Goal: Transaction & Acquisition: Purchase product/service

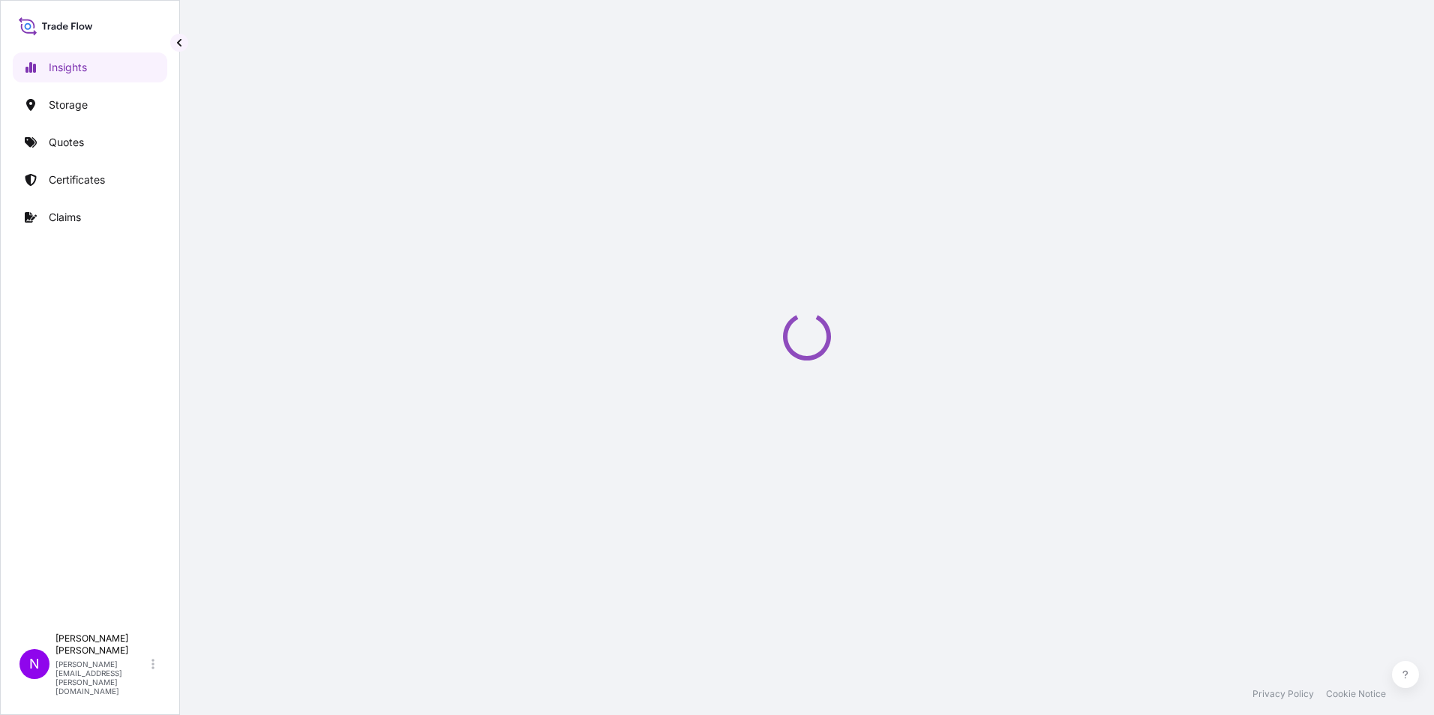
select select "2025"
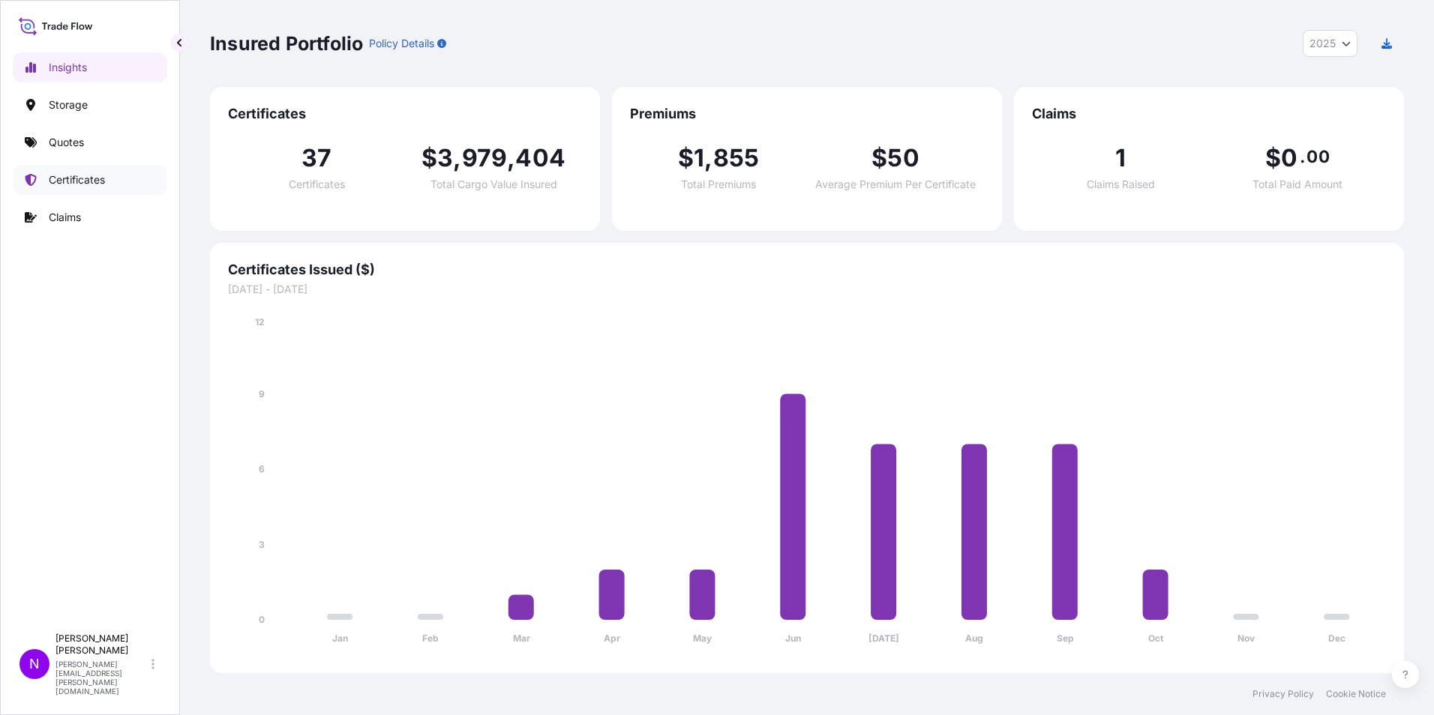
click at [69, 181] on p "Certificates" at bounding box center [77, 179] width 56 height 15
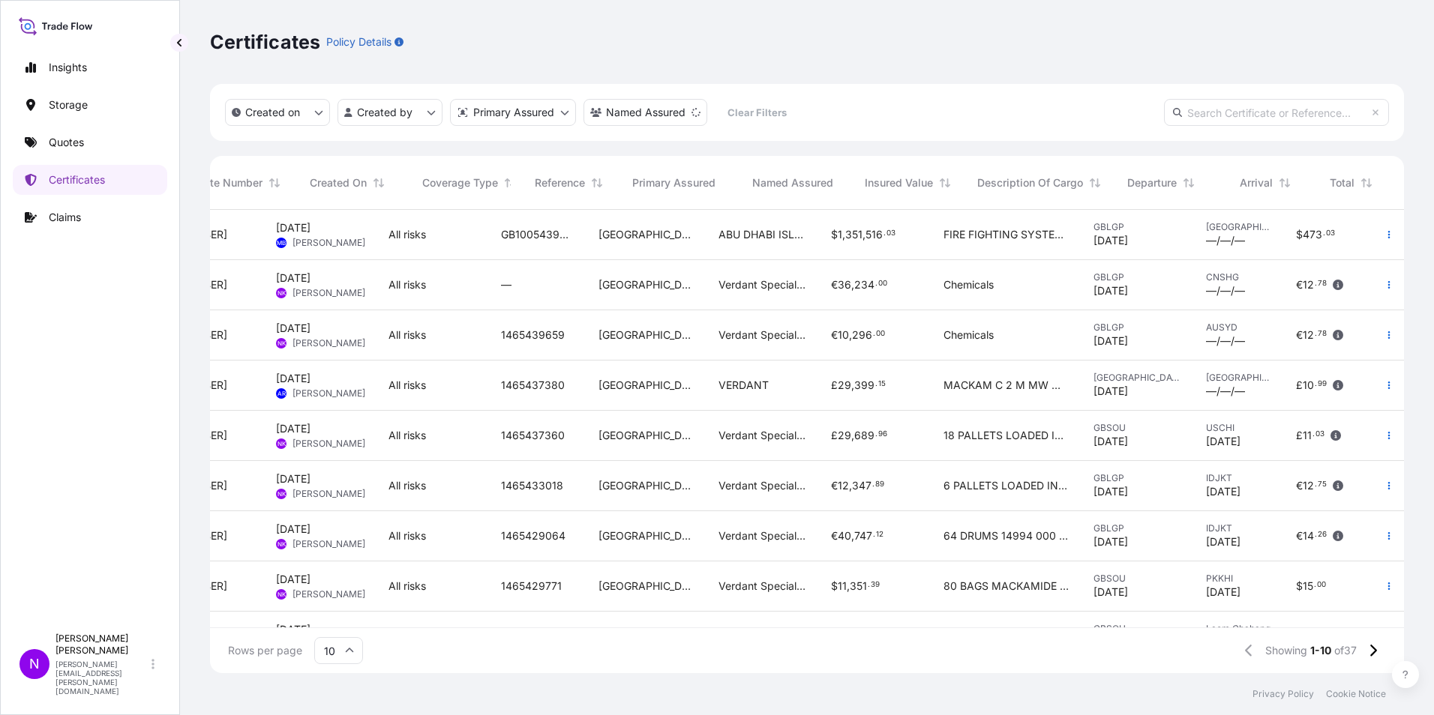
scroll to position [0, 100]
click at [1384, 286] on icon "button" at bounding box center [1388, 284] width 9 height 9
click at [1384, 337] on icon "button" at bounding box center [1388, 335] width 9 height 9
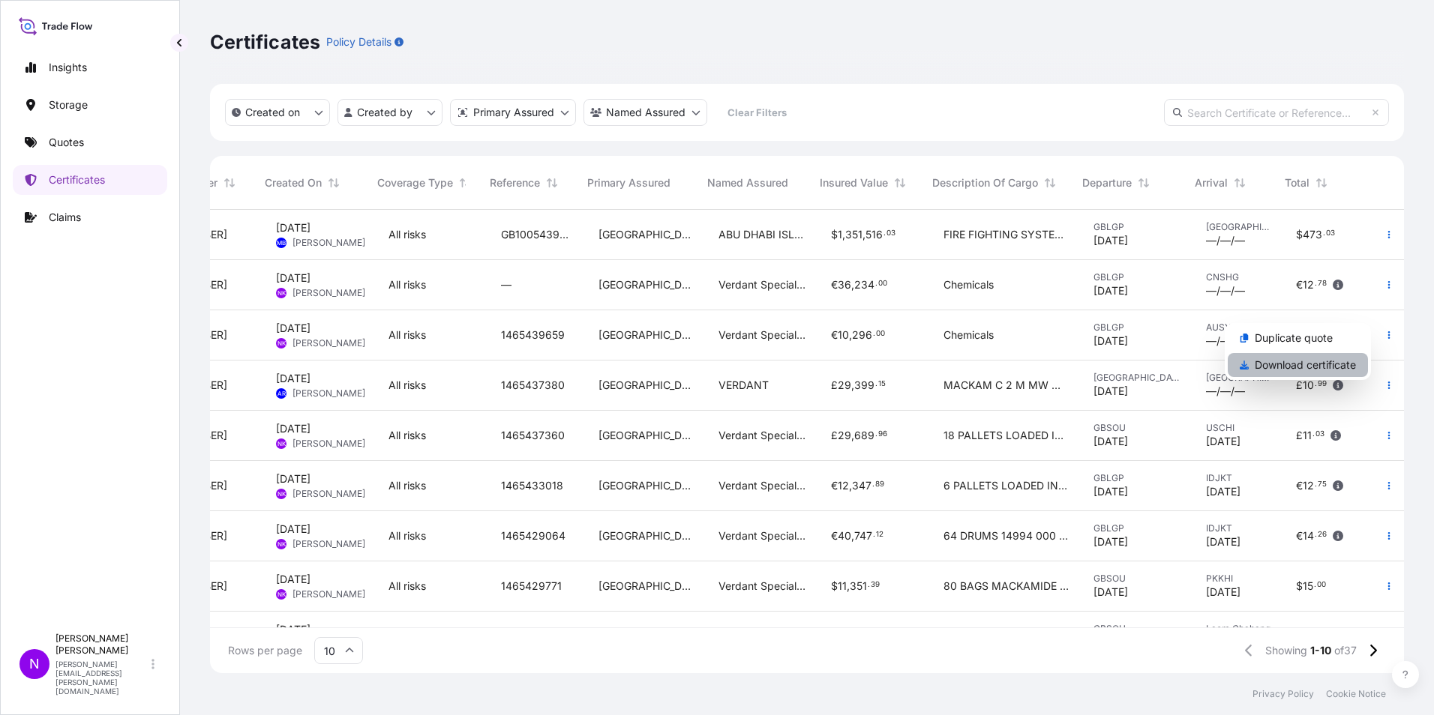
click at [1265, 367] on p "Download certificate" at bounding box center [1305, 365] width 101 height 15
click at [63, 142] on p "Quotes" at bounding box center [66, 142] width 35 height 15
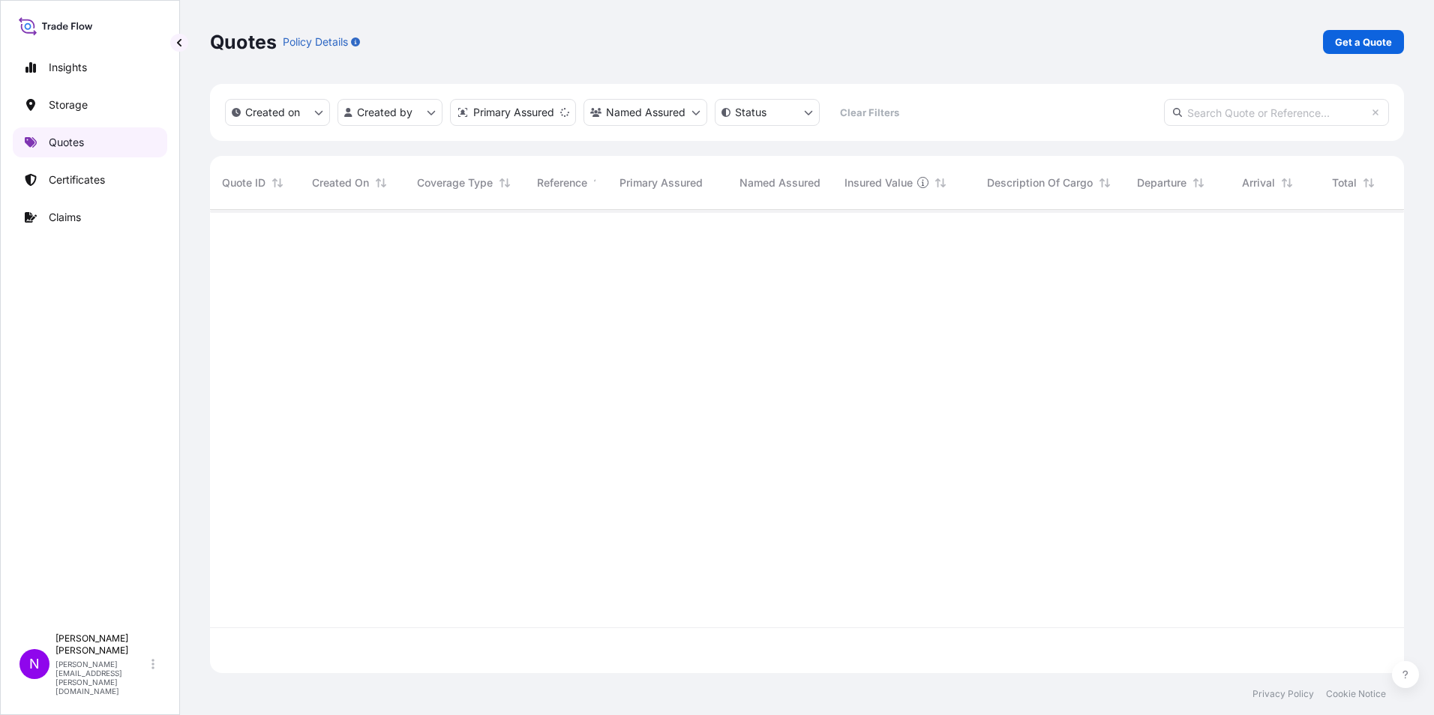
scroll to position [460, 1183]
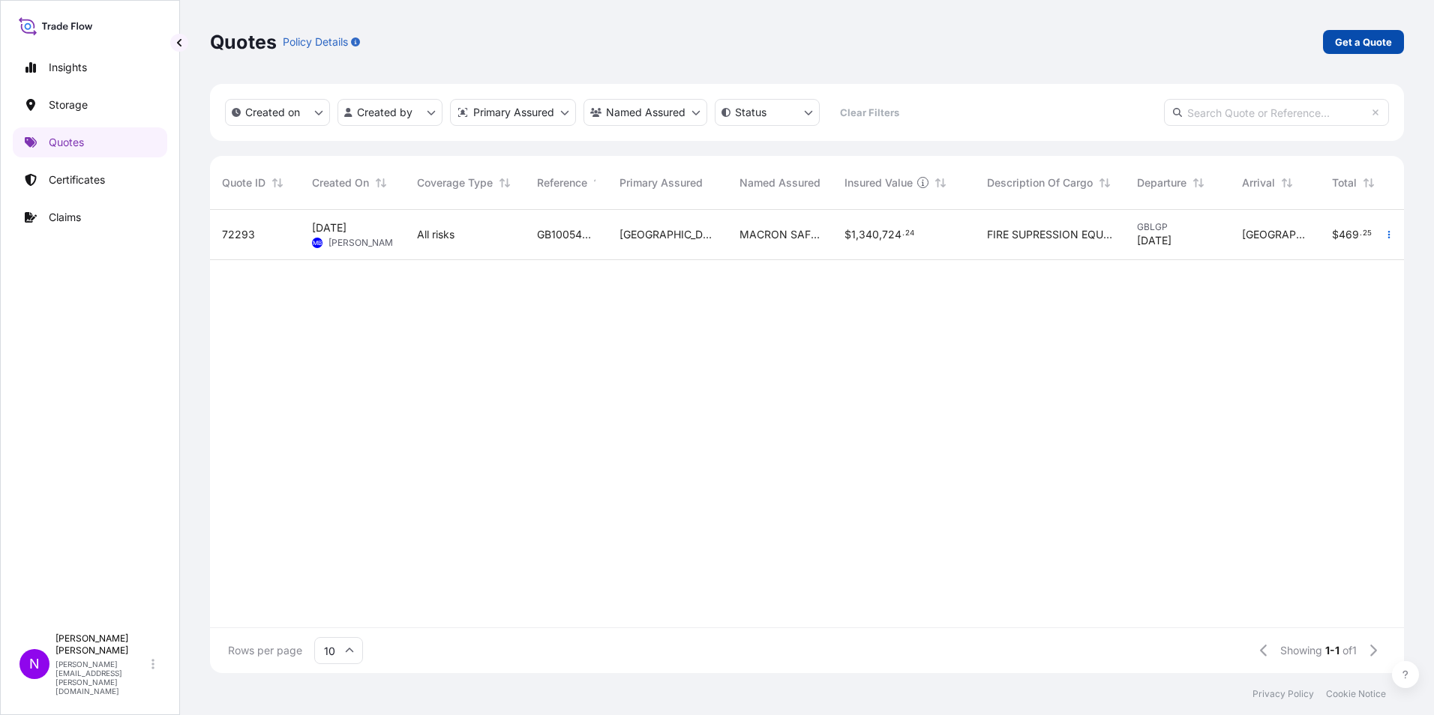
click at [1363, 44] on p "Get a Quote" at bounding box center [1363, 41] width 57 height 15
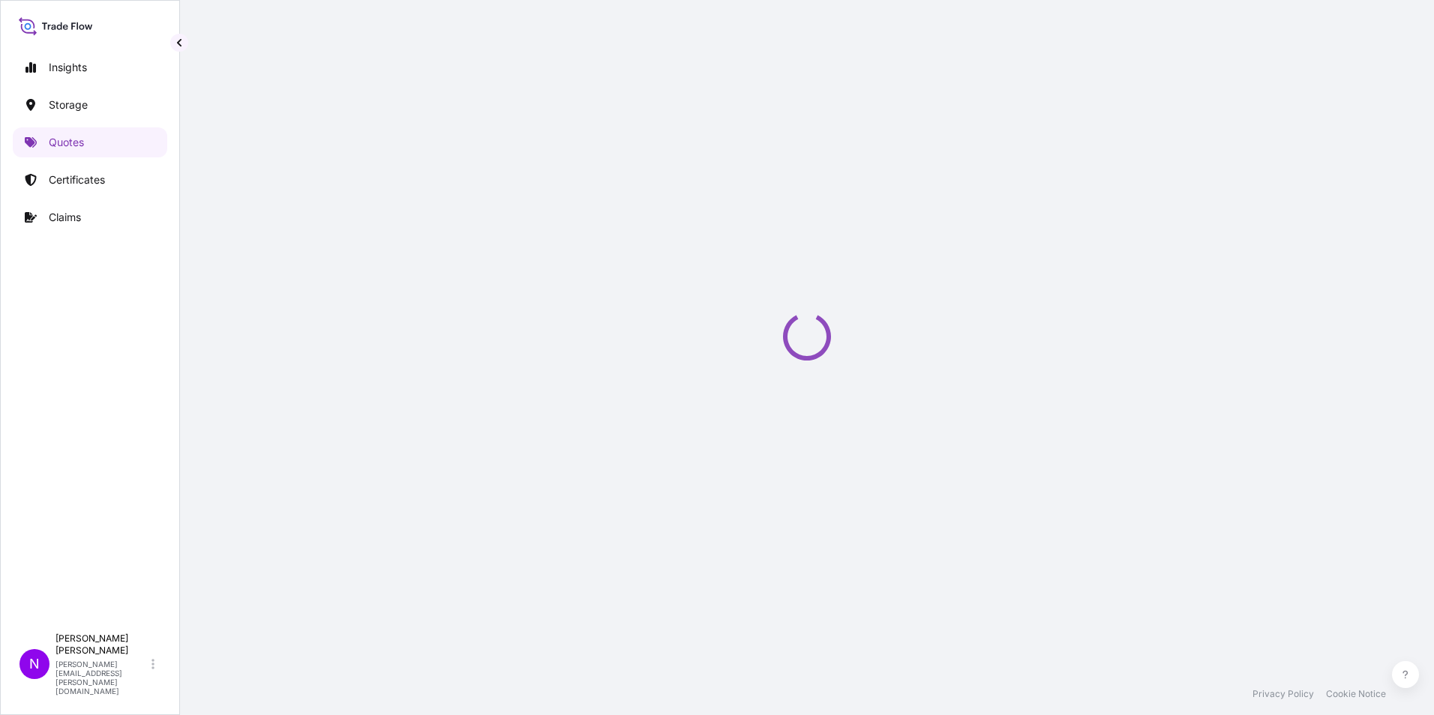
scroll to position [24, 0]
select select "Water"
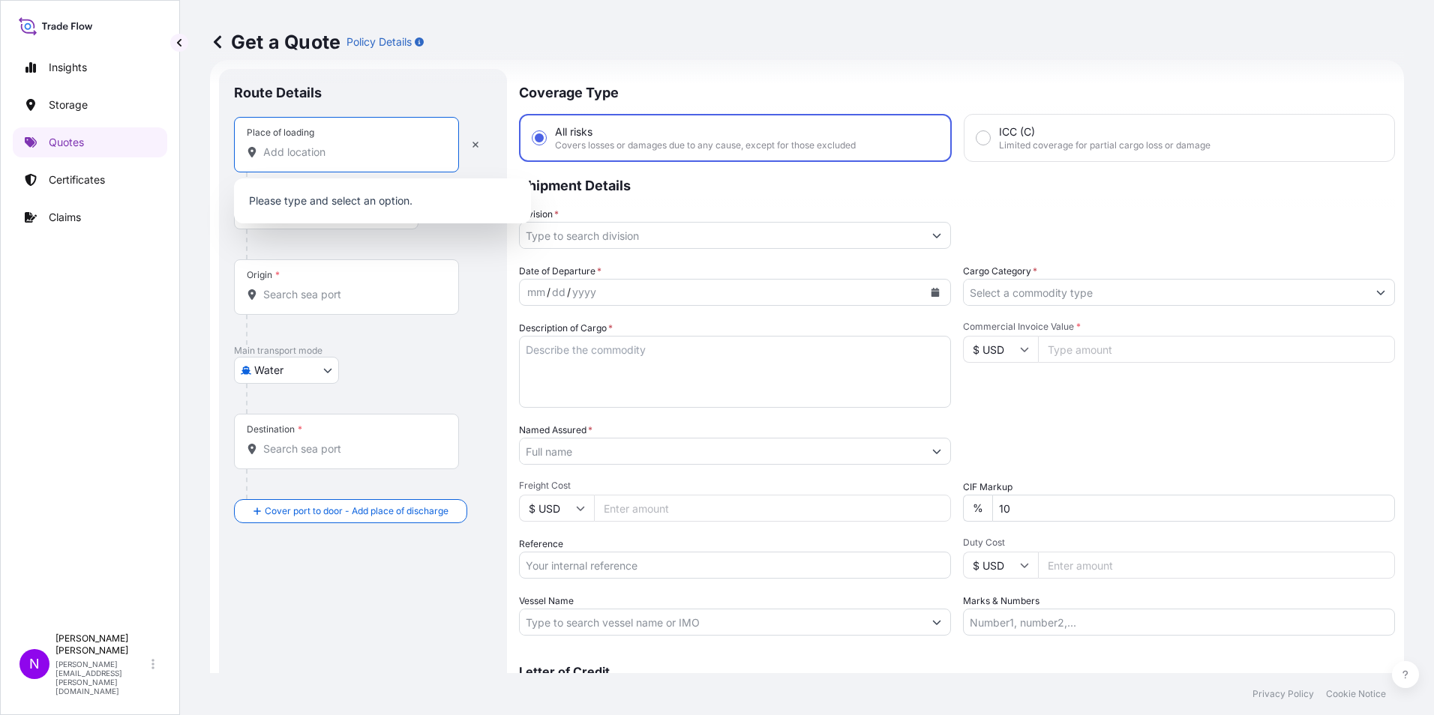
click at [314, 151] on input "Place of loading" at bounding box center [351, 152] width 177 height 15
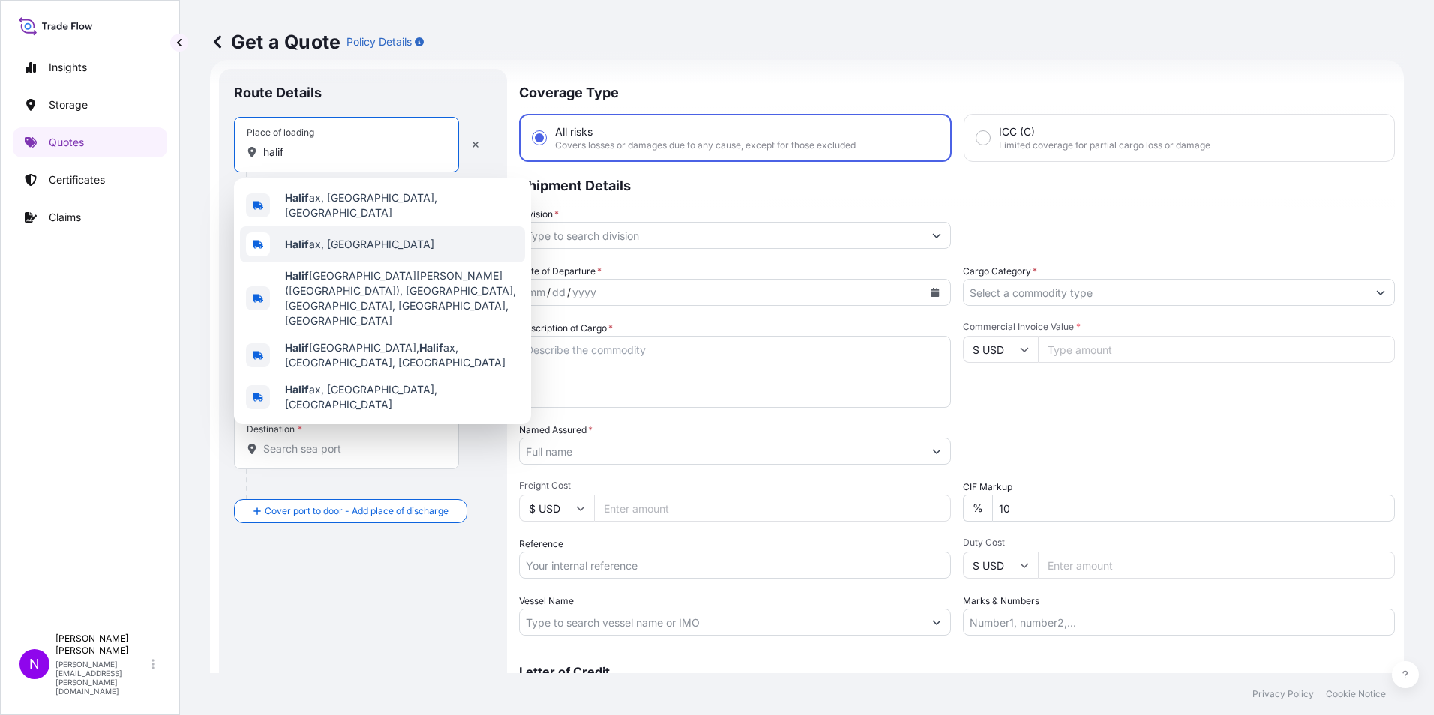
click at [316, 241] on span "Halif ax, [GEOGRAPHIC_DATA]" at bounding box center [359, 244] width 149 height 15
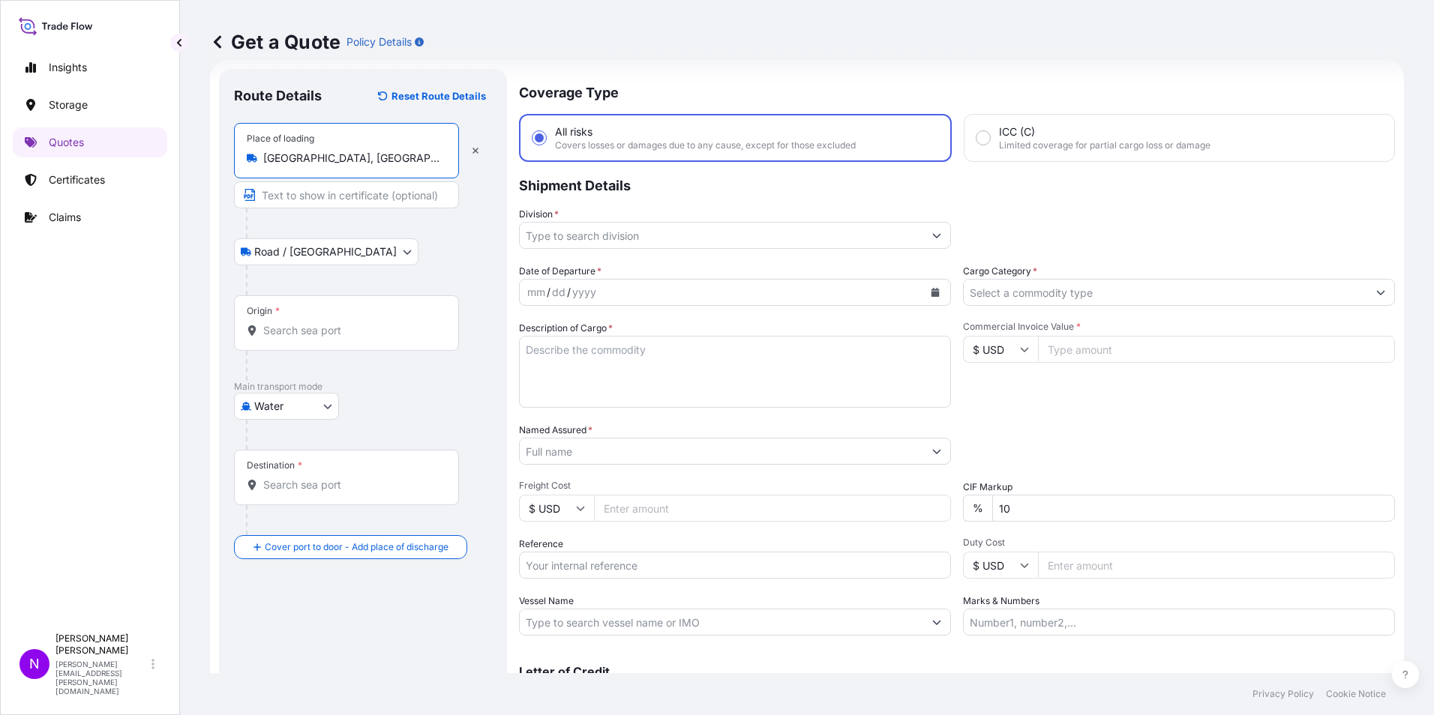
type input "[GEOGRAPHIC_DATA], [GEOGRAPHIC_DATA]"
click at [309, 252] on body "5 options available. 3 options available. 0 options available. 5 options availa…" at bounding box center [717, 357] width 1434 height 715
click at [288, 326] on input "Origin *" at bounding box center [351, 330] width 177 height 15
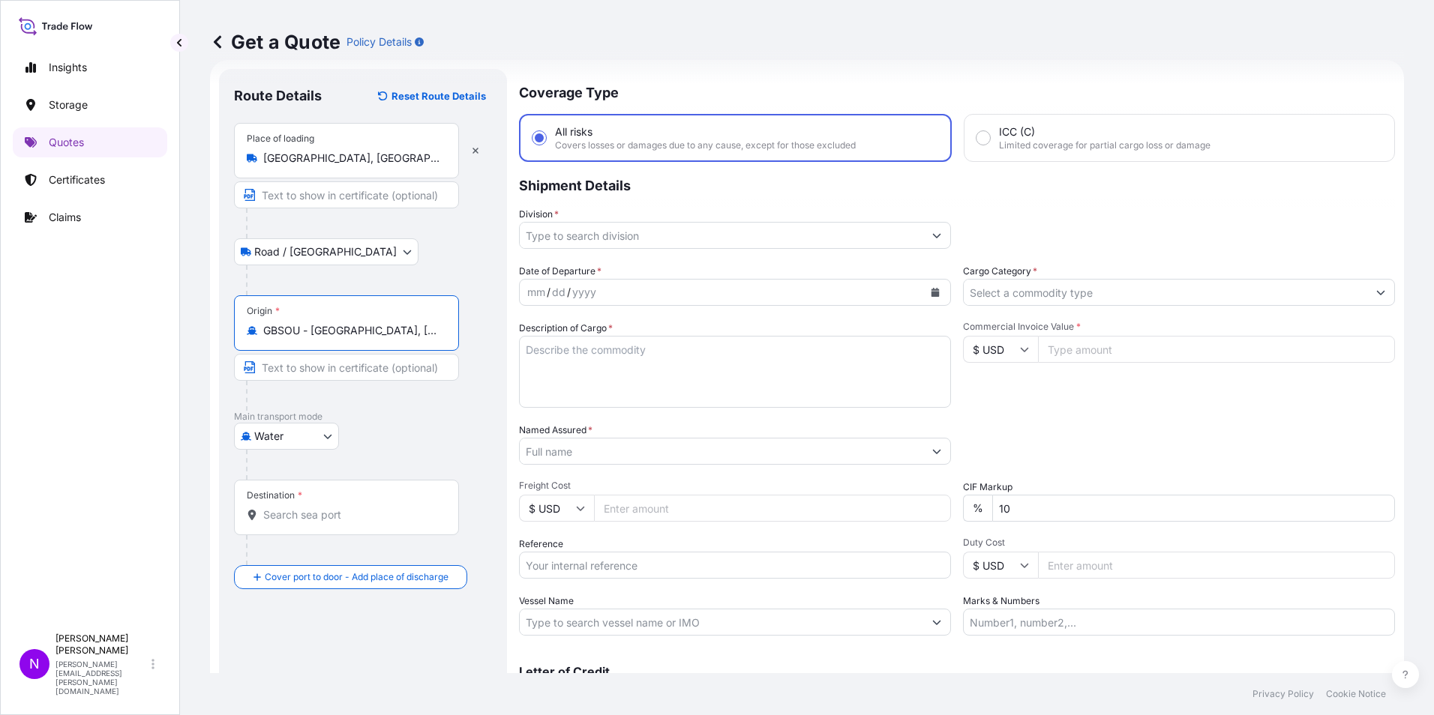
type input "GBSOU - [GEOGRAPHIC_DATA], [GEOGRAPHIC_DATA]"
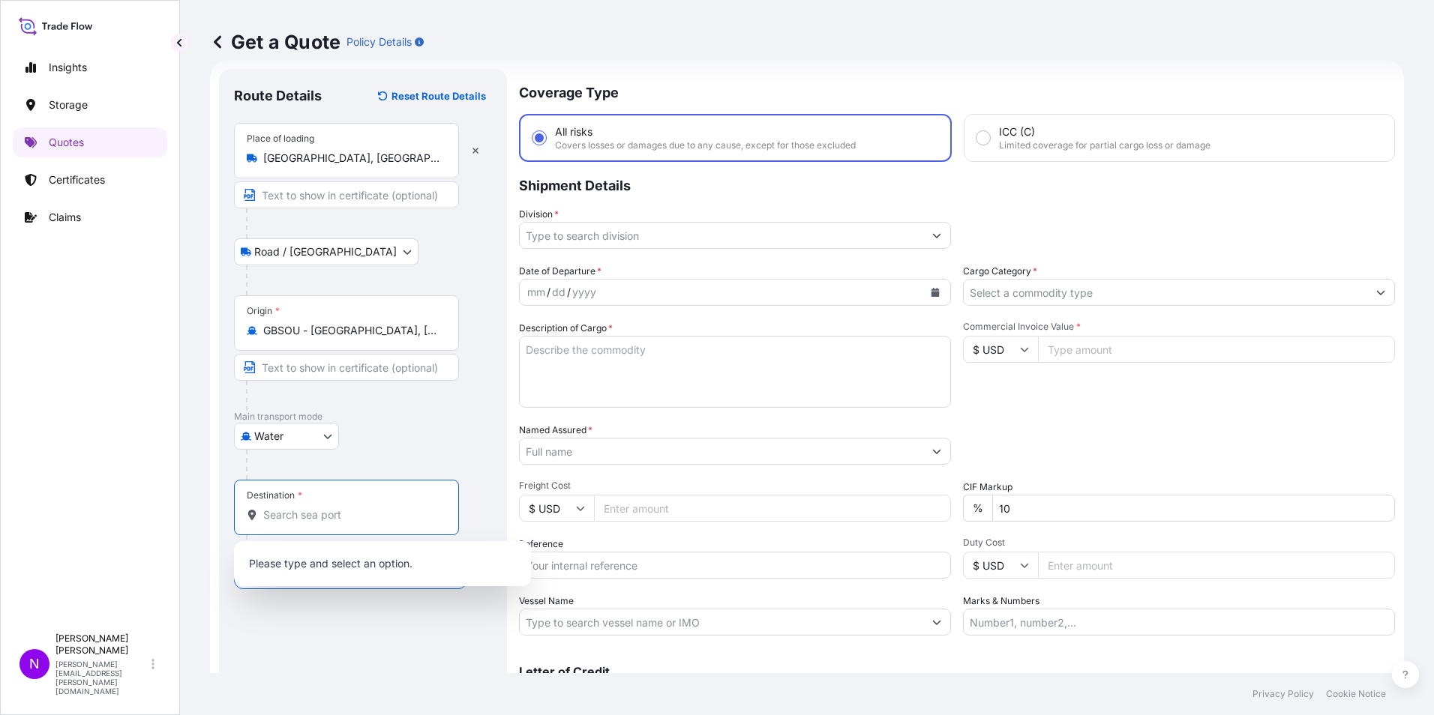
click at [293, 519] on input "Destination *" at bounding box center [351, 515] width 177 height 15
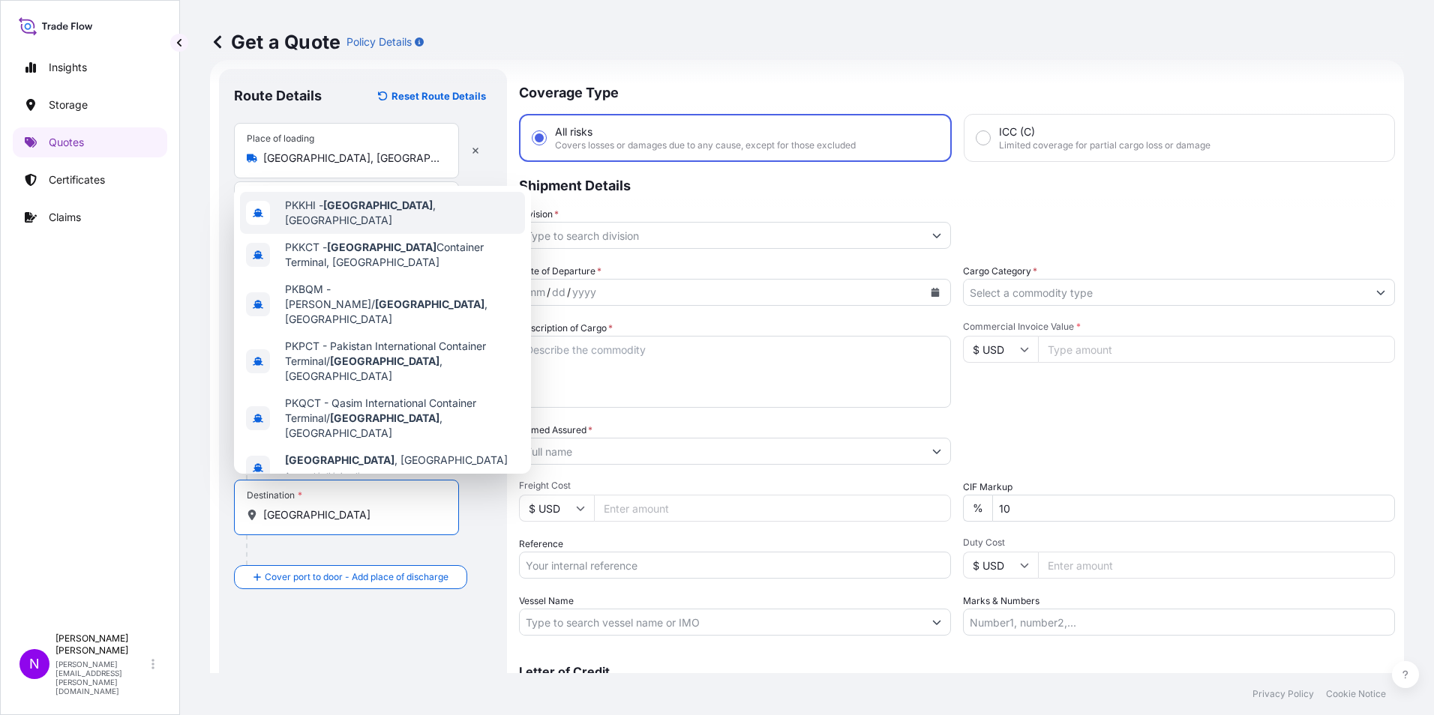
click at [344, 208] on div "PKKHI - [GEOGRAPHIC_DATA] , [GEOGRAPHIC_DATA] PKKCT - [GEOGRAPHIC_DATA] Contain…" at bounding box center [382, 330] width 297 height 288
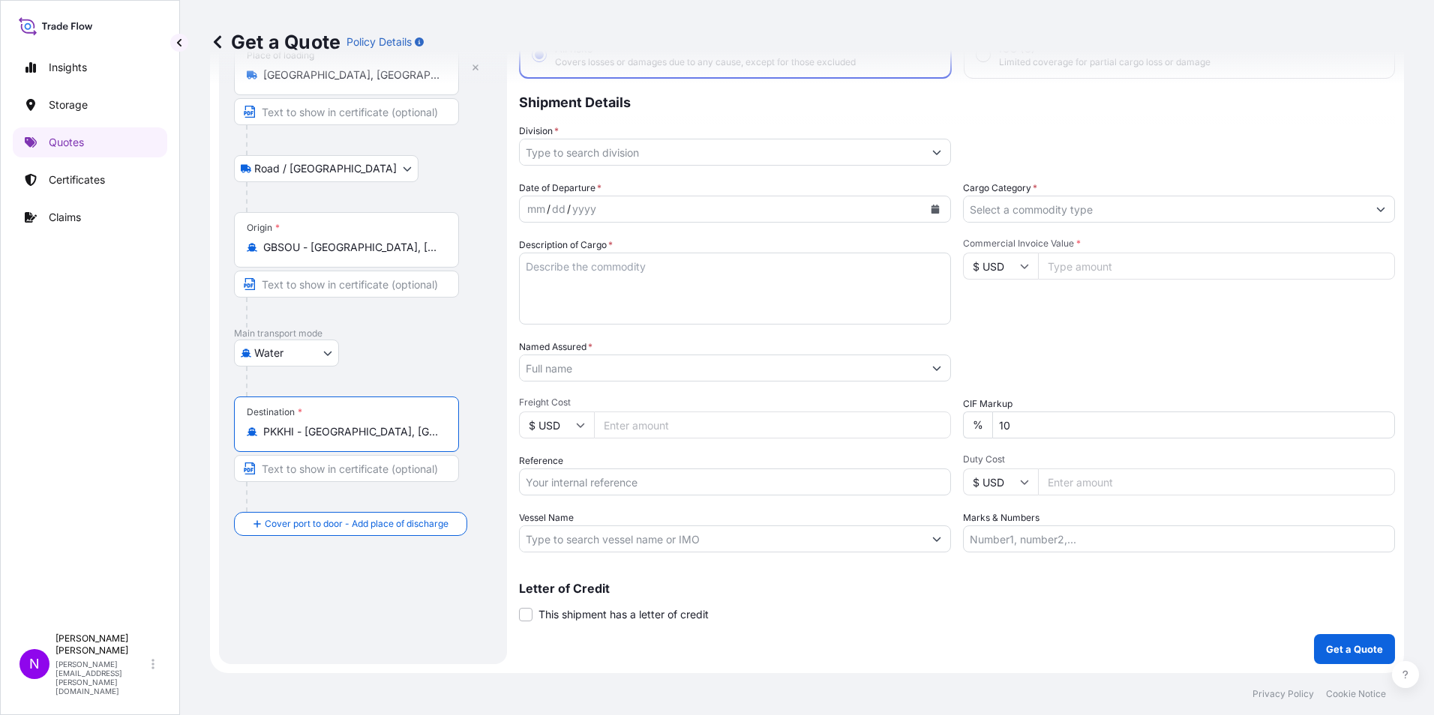
scroll to position [0, 0]
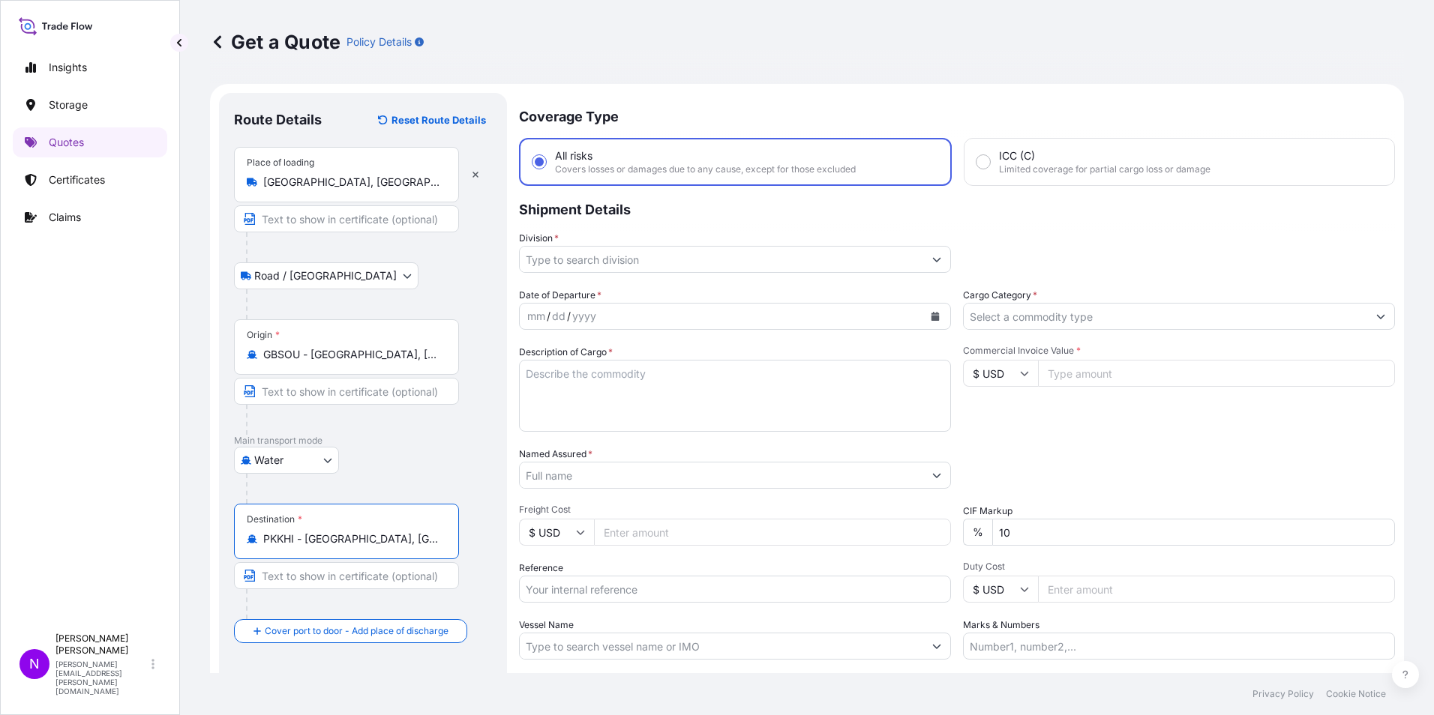
type input "PKKHI - [GEOGRAPHIC_DATA], [GEOGRAPHIC_DATA]"
click at [597, 260] on input "Division *" at bounding box center [721, 259] width 403 height 27
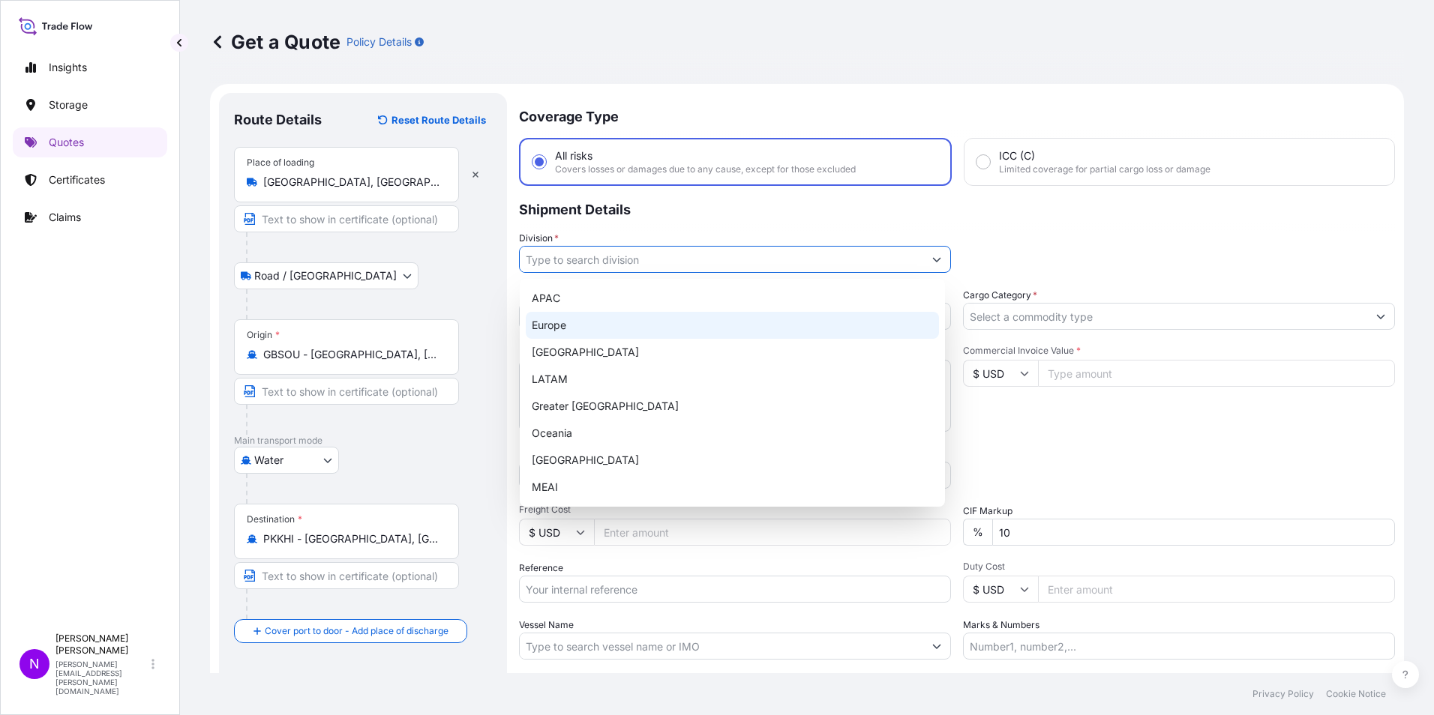
click at [551, 327] on div "Europe" at bounding box center [732, 325] width 413 height 27
type input "Europe"
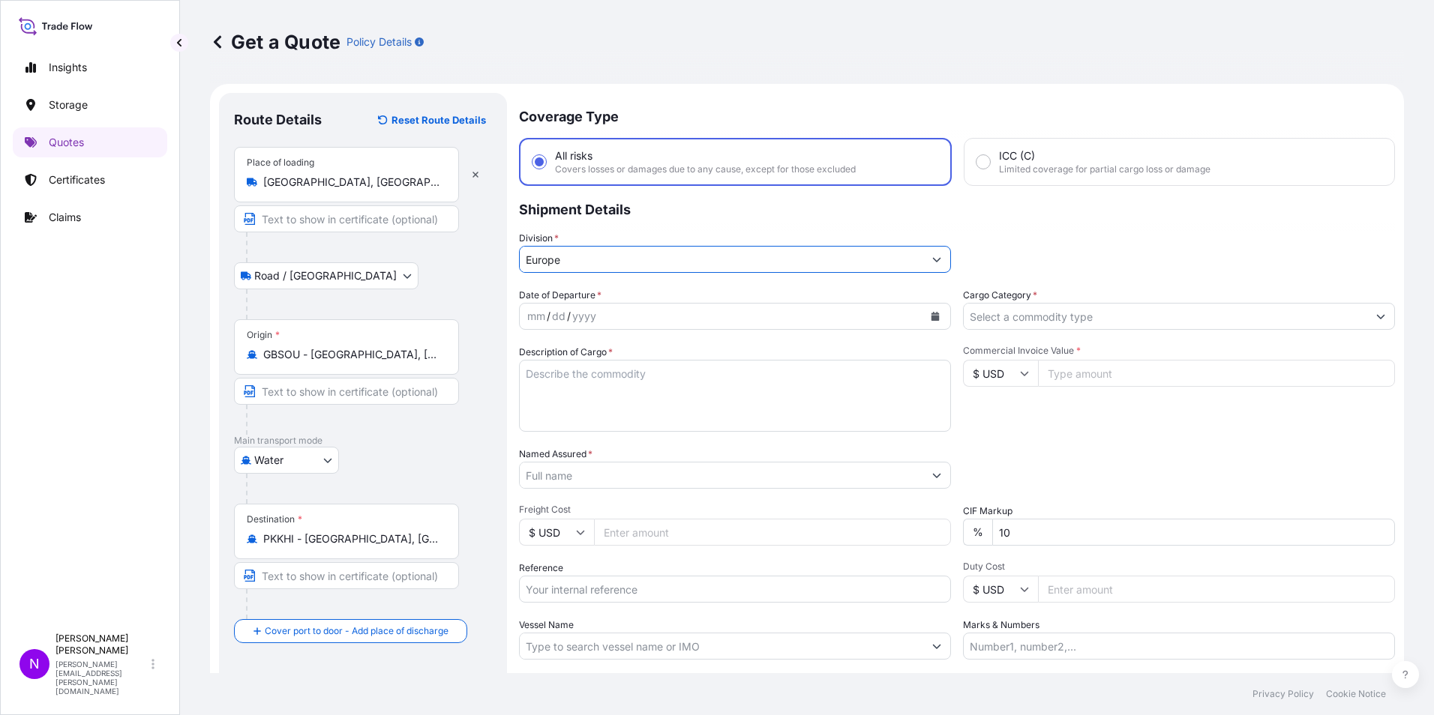
click at [628, 313] on div "mm / dd / yyyy" at bounding box center [721, 316] width 403 height 27
click at [589, 325] on div "yyyy" at bounding box center [584, 316] width 27 height 18
click at [931, 317] on icon "Calendar" at bounding box center [935, 316] width 8 height 9
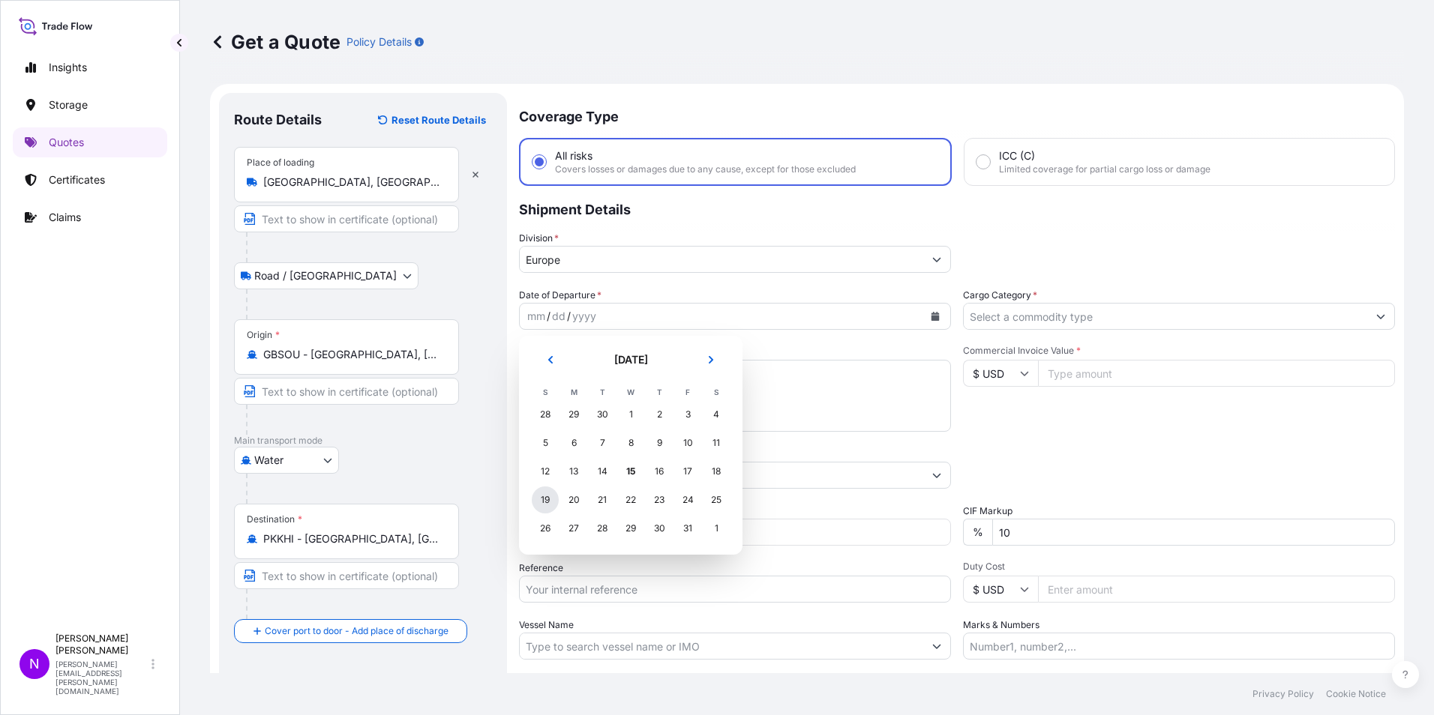
click at [541, 499] on div "19" at bounding box center [545, 500] width 27 height 27
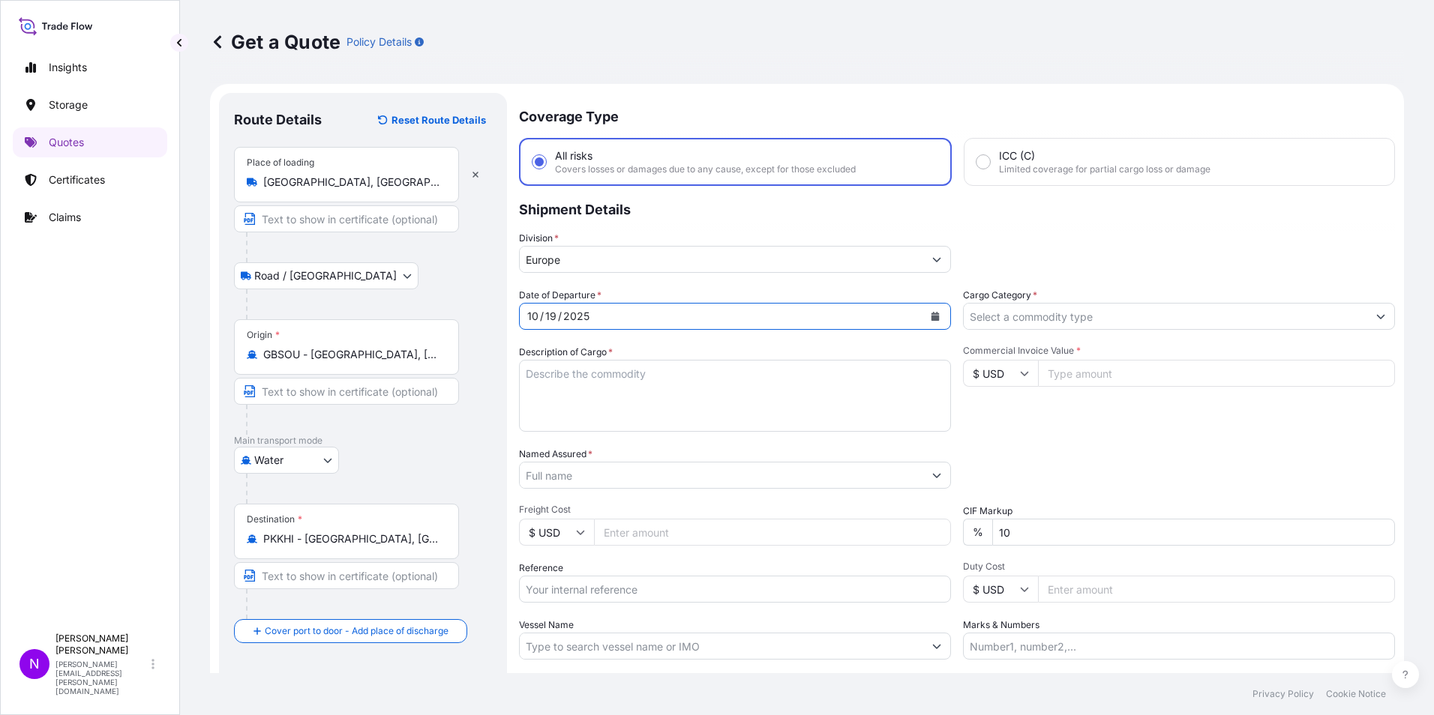
click at [1062, 320] on input "Cargo Category *" at bounding box center [1165, 316] width 403 height 27
type input "c"
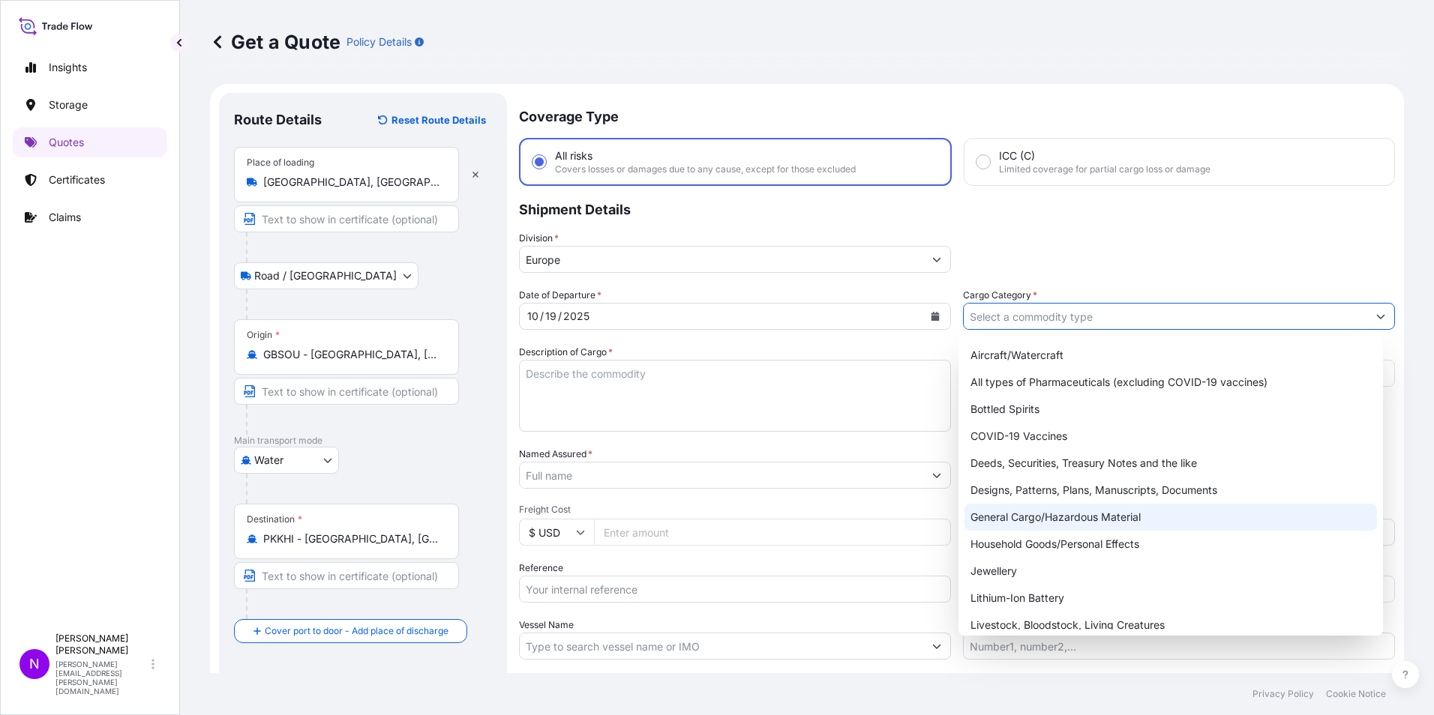
click at [1048, 520] on div "General Cargo/Hazardous Material" at bounding box center [1170, 517] width 413 height 27
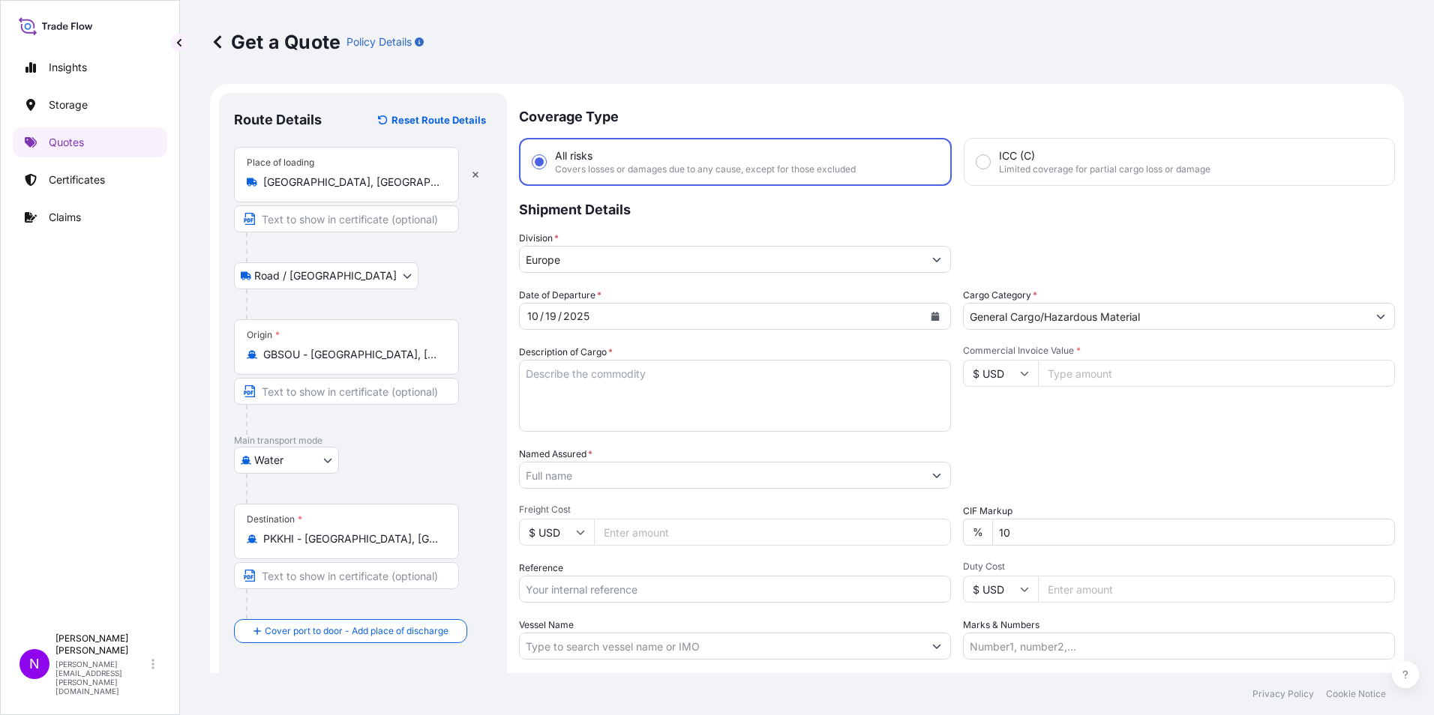
type input "All types of Pharmaceuticals (excluding COVID-19 vaccines)"
click at [1072, 375] on input "Commercial Invoice Value *" at bounding box center [1216, 373] width 357 height 27
type input "10680"
click at [1051, 412] on div "Commercial Invoice Value * $ USD 10680" at bounding box center [1179, 388] width 432 height 87
click at [595, 479] on input "Named Assured *" at bounding box center [721, 475] width 403 height 27
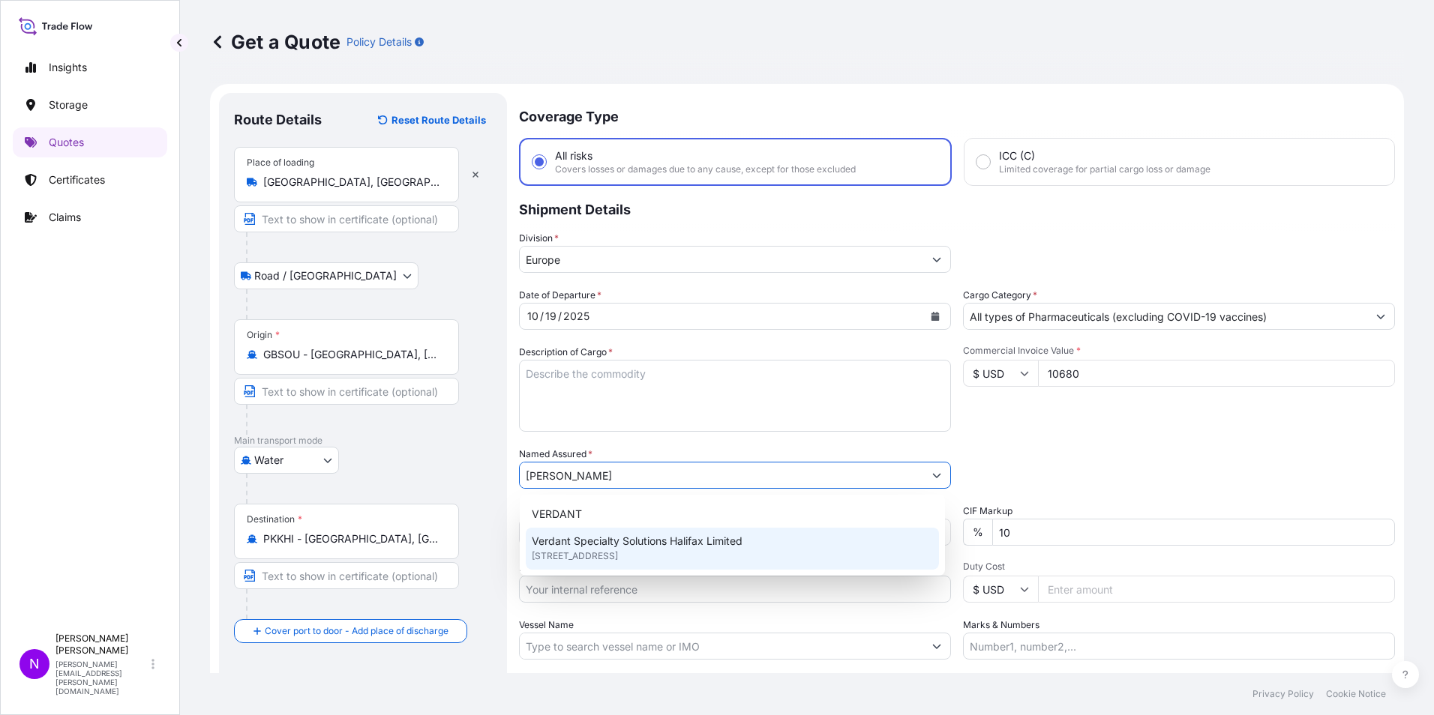
click at [602, 551] on span "[STREET_ADDRESS]" at bounding box center [575, 556] width 86 height 15
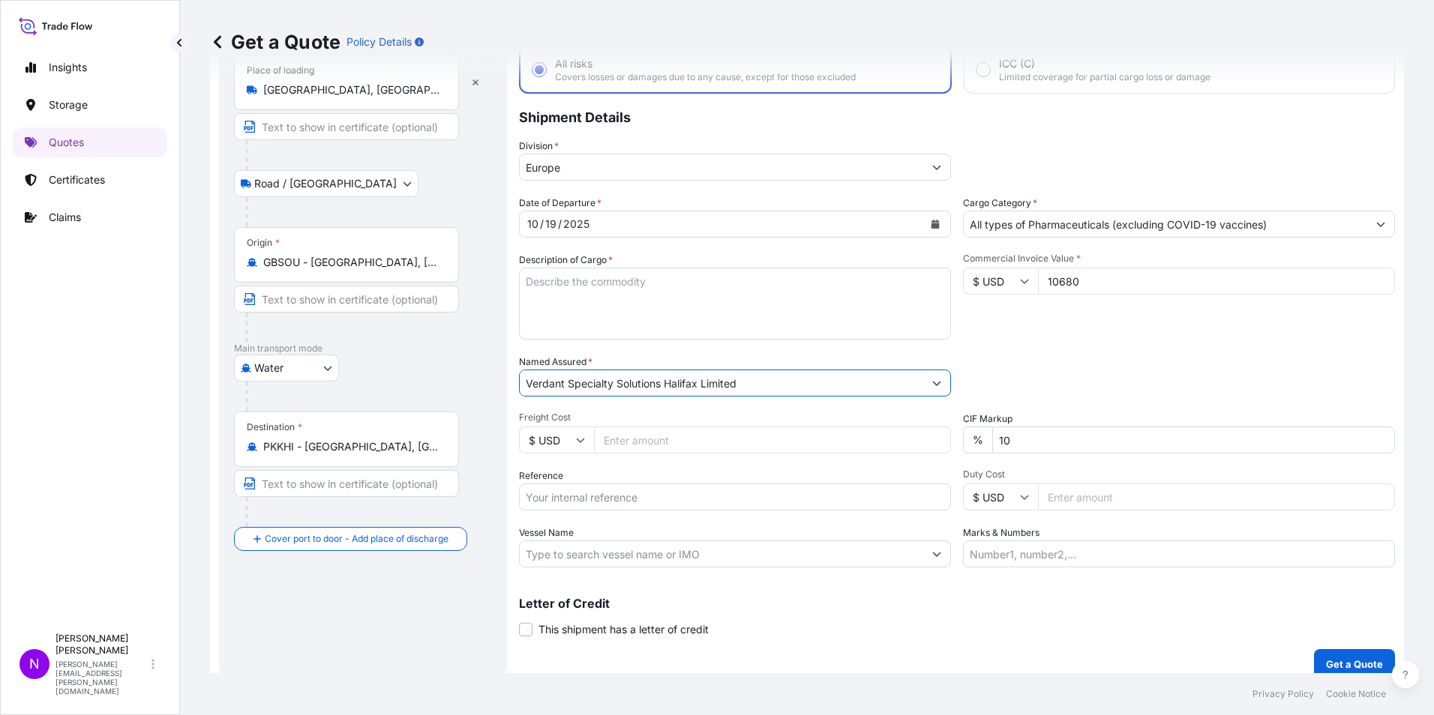
scroll to position [107, 0]
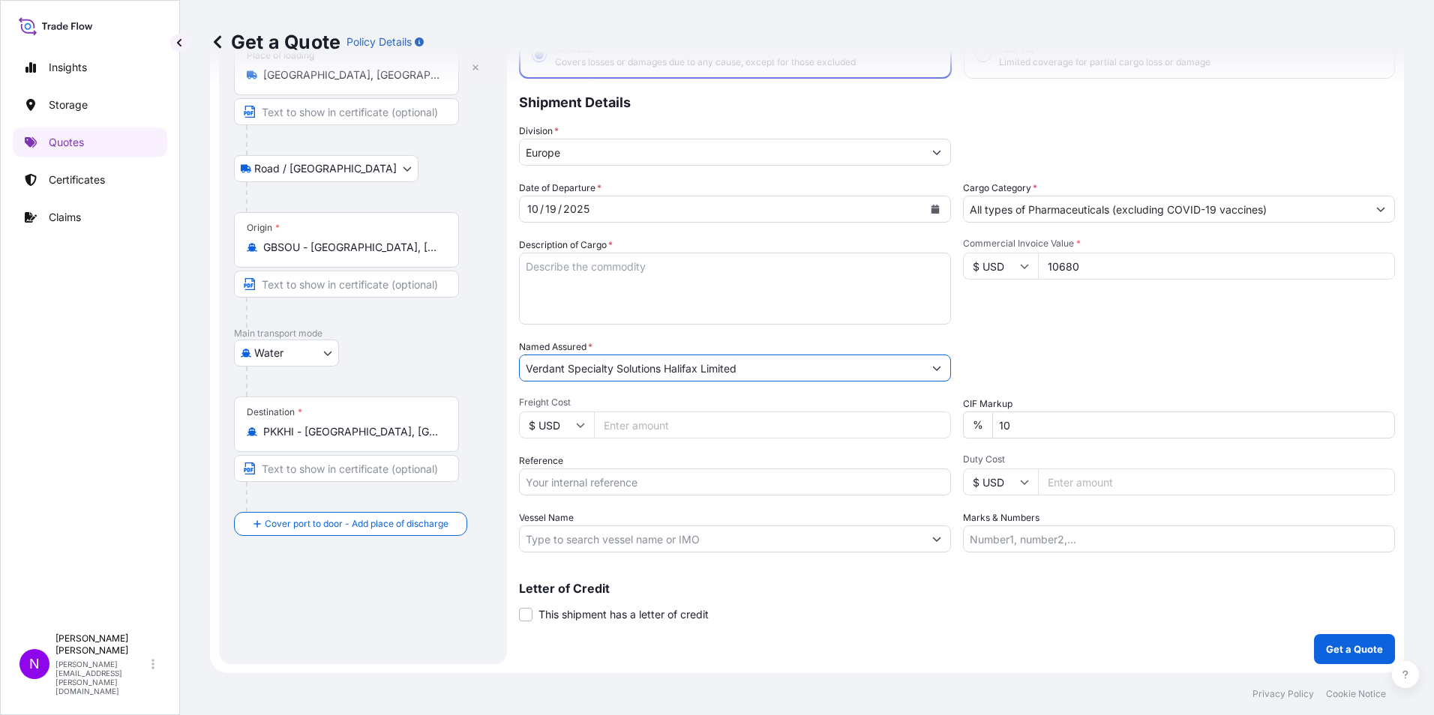
type input "Verdant Specialty Solutions Halifax Limited"
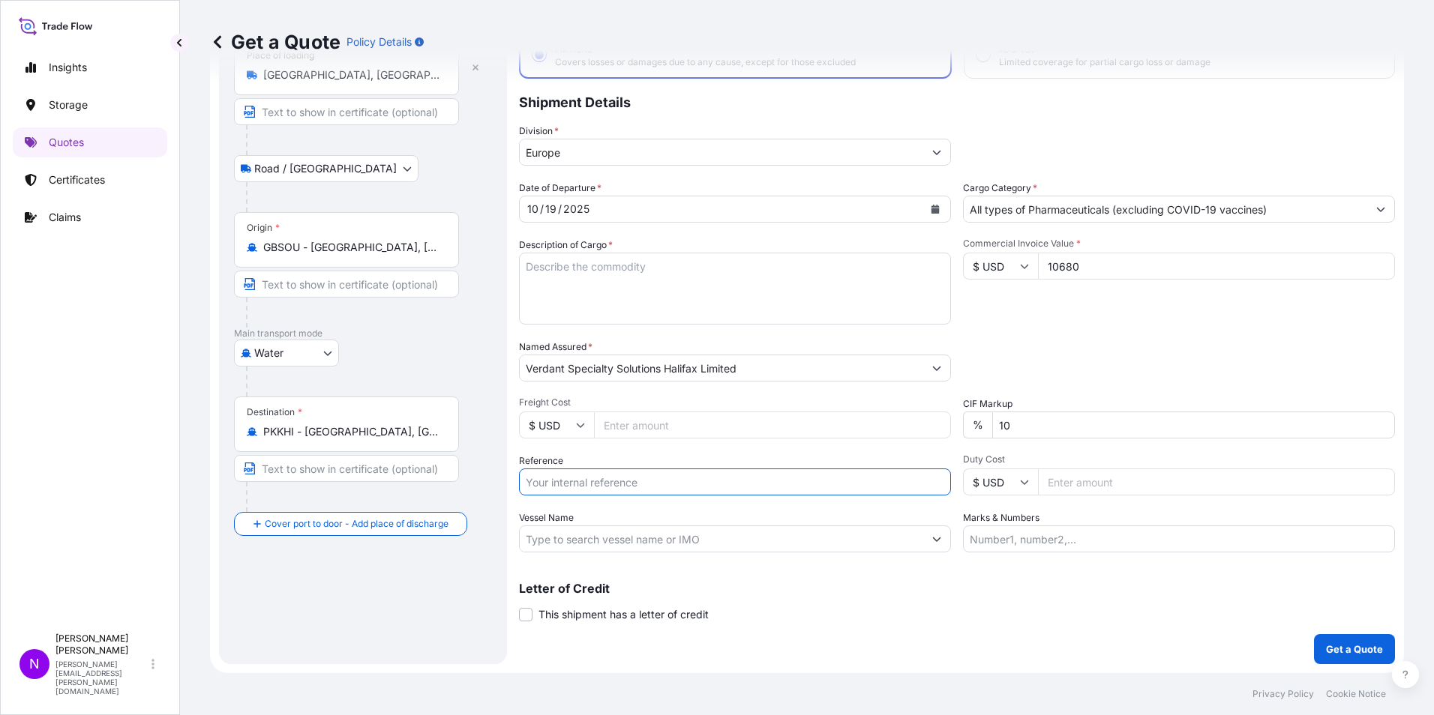
click at [562, 477] on input "Reference" at bounding box center [735, 482] width 432 height 27
paste input "1465439649"
type input "1465439649"
click at [646, 536] on input "Vessel Name" at bounding box center [721, 539] width 403 height 27
click at [625, 529] on input "Vessel Name" at bounding box center [721, 539] width 403 height 27
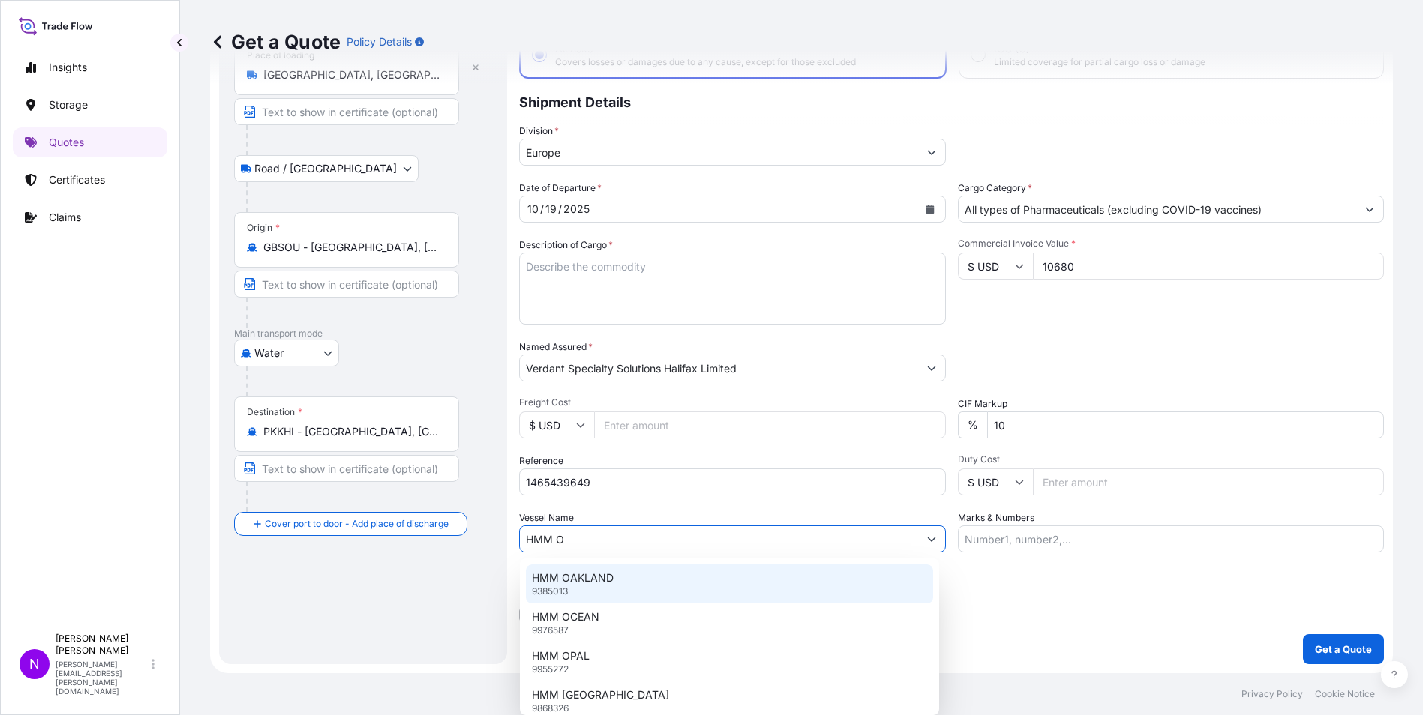
click at [568, 579] on p "HMM OAKLAND" at bounding box center [573, 578] width 82 height 15
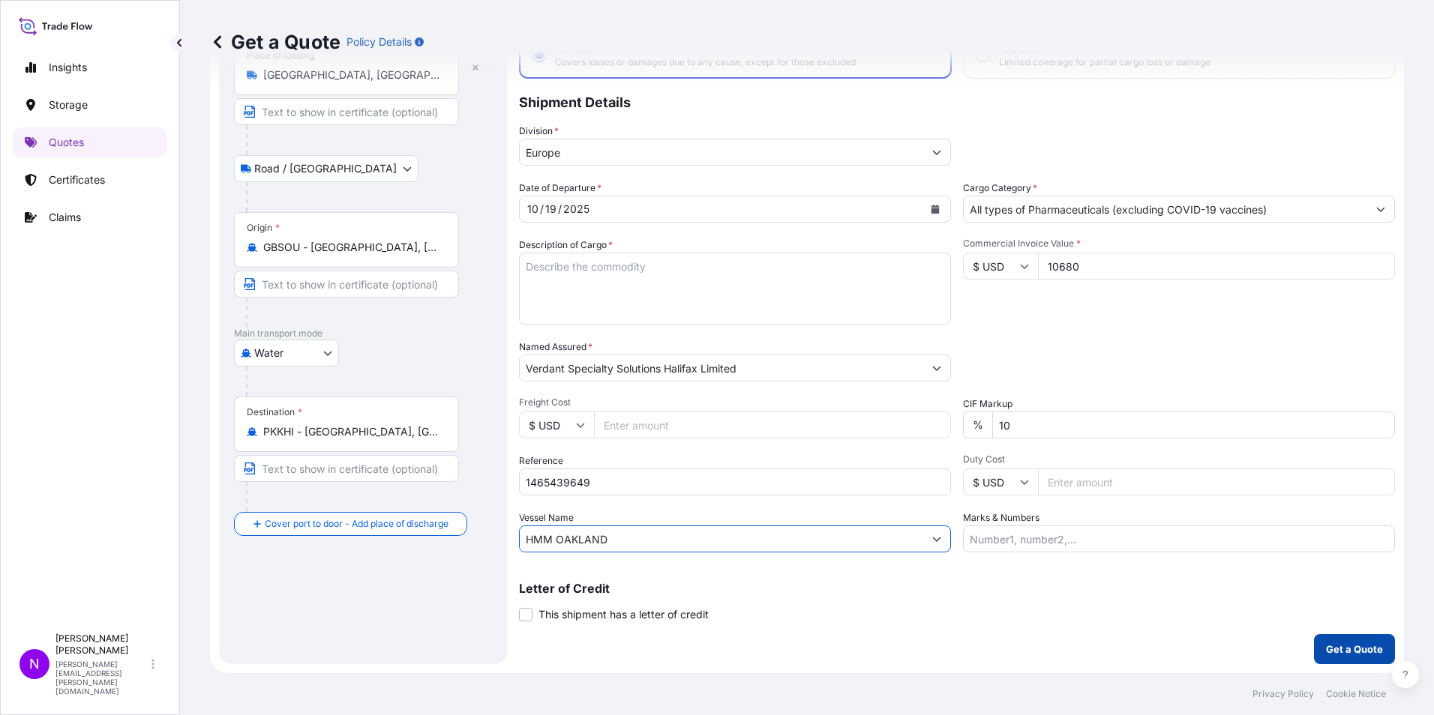
type input "HMM OAKLAND"
click at [1336, 649] on p "Get a Quote" at bounding box center [1354, 649] width 57 height 15
click at [567, 266] on textarea "Description of Cargo *" at bounding box center [735, 289] width 432 height 72
click at [541, 272] on textarea "Description of Cargo *" at bounding box center [735, 289] width 432 height 72
paste textarea "MACKAMIDE CMA 25KG BAG UN3077, ENVIRONMENTALLY HAZARDOUS SUBSTANCE, SOLID, N.O.…"
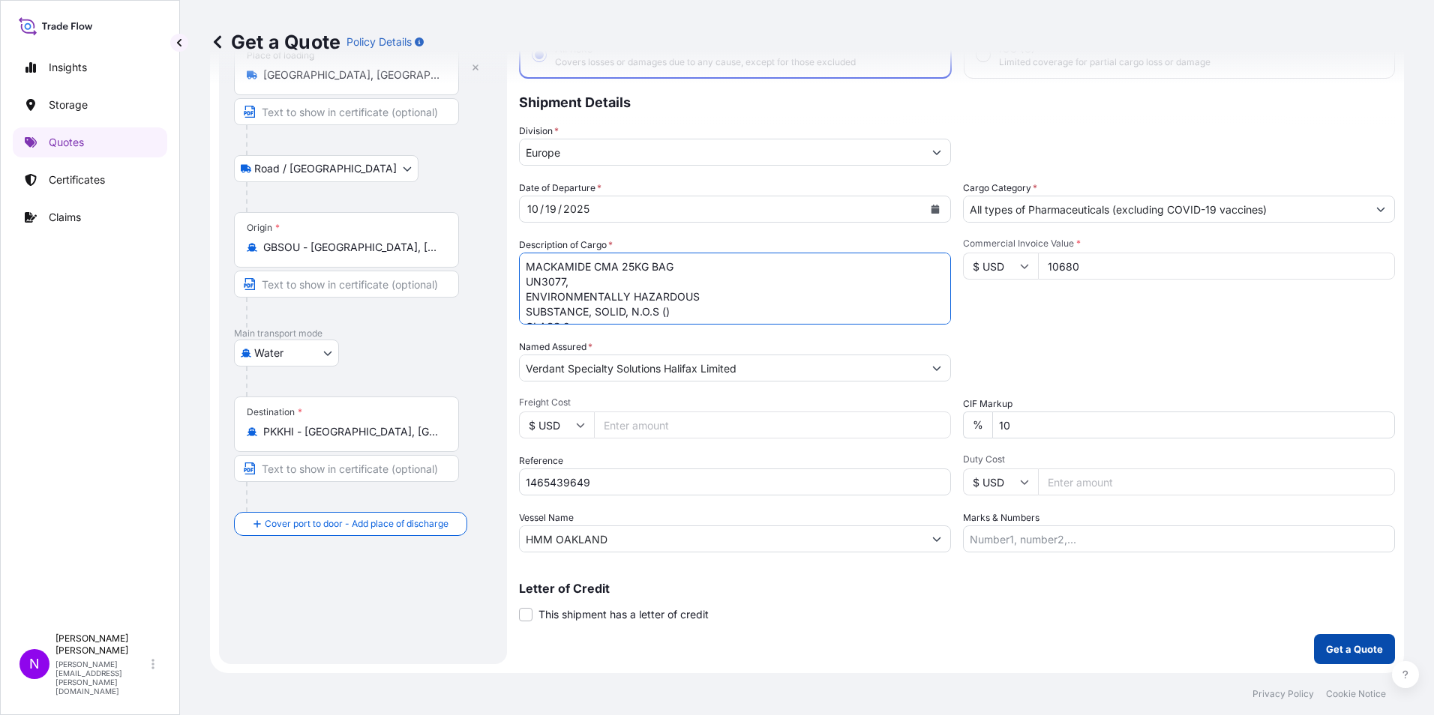
type textarea "MACKAMIDE CMA 25KG BAG UN3077, ENVIRONMENTALLY HAZARDOUS SUBSTANCE, SOLID, N.O.…"
click at [1343, 639] on button "Get a Quote" at bounding box center [1354, 649] width 81 height 30
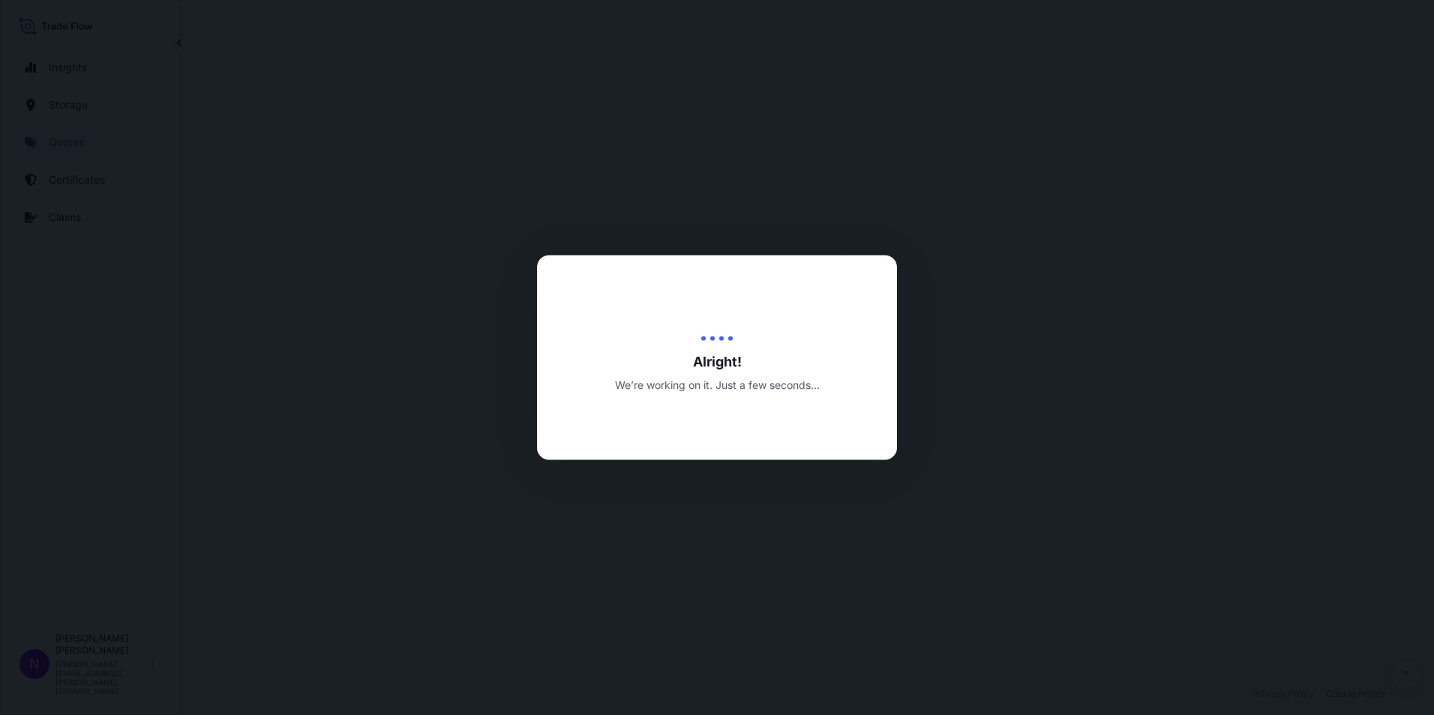
select select "Road / [GEOGRAPHIC_DATA]"
select select "Water"
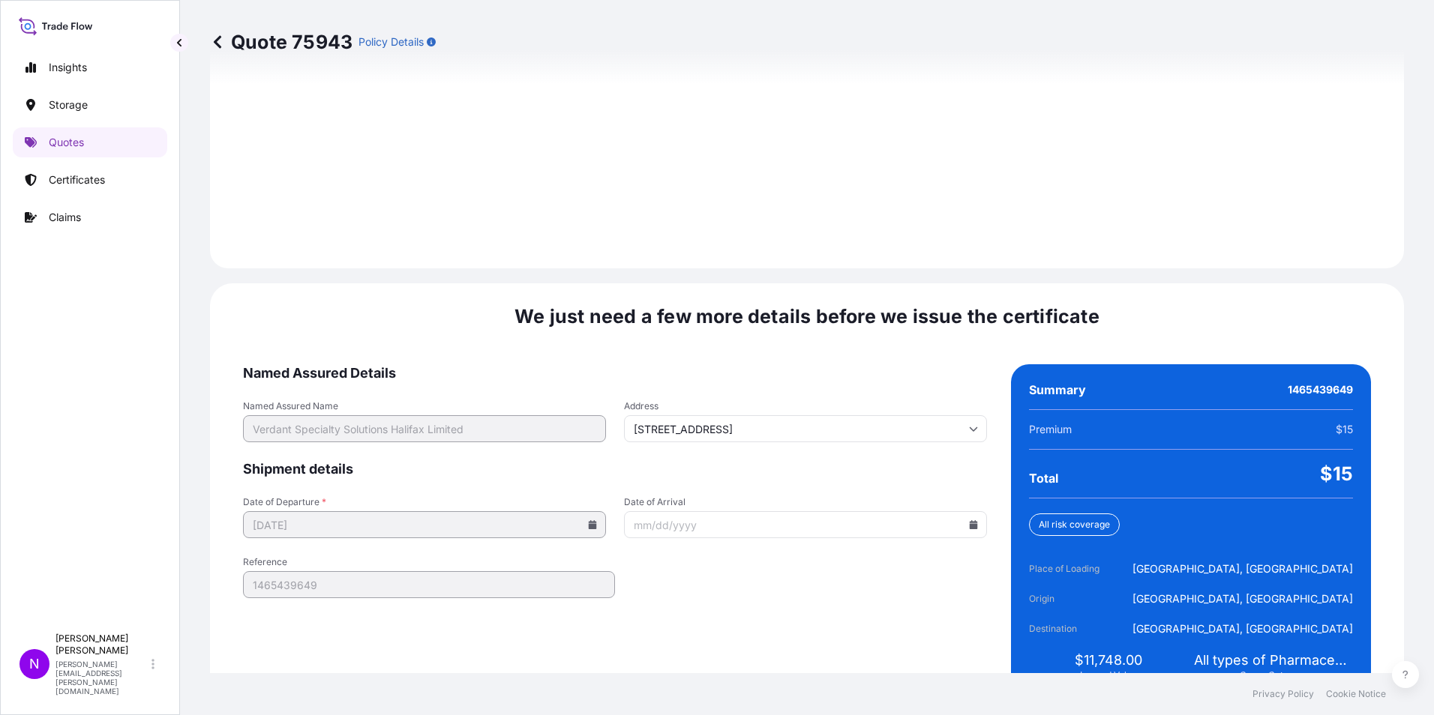
scroll to position [2127, 0]
